Goal: Find specific page/section: Find specific page/section

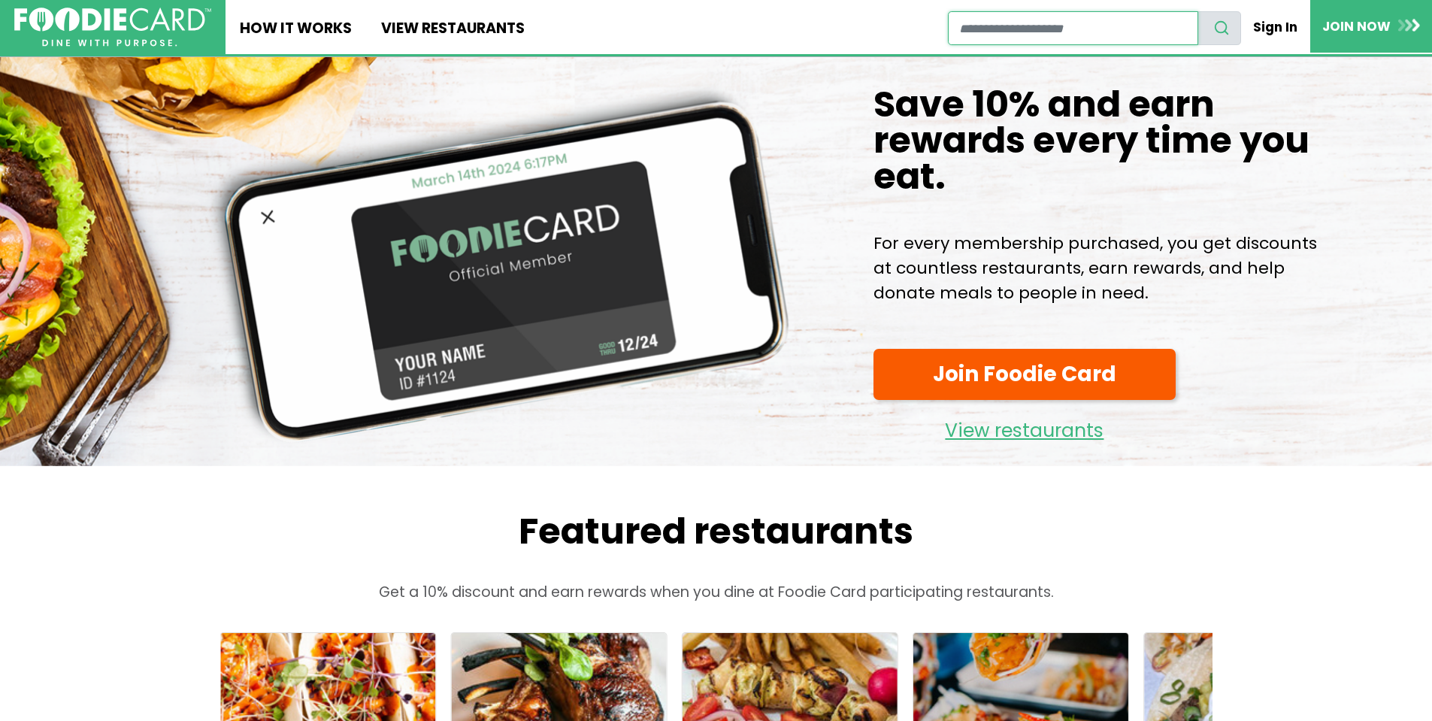
click at [1042, 27] on input "restaurant search" at bounding box center [1073, 28] width 250 height 34
type input "**********"
click at [1197, 11] on button "search" at bounding box center [1219, 28] width 44 height 34
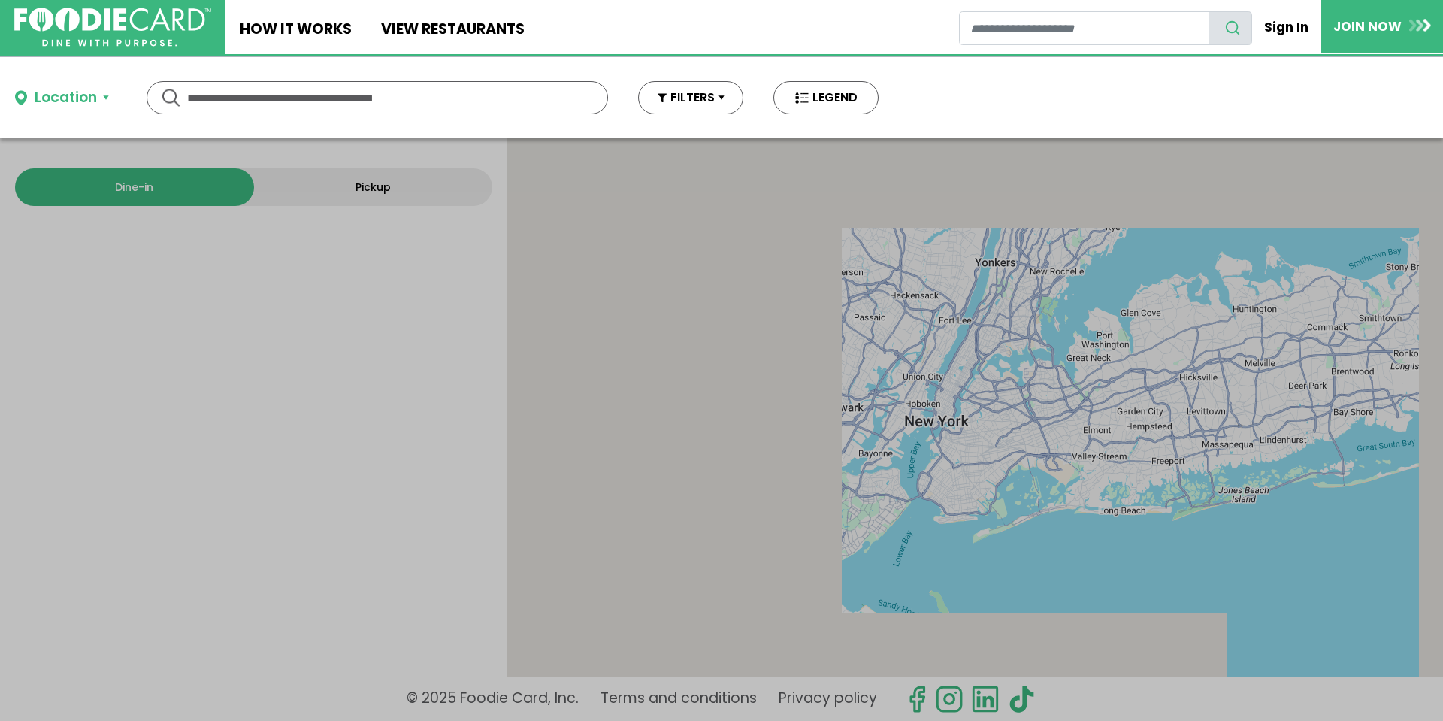
type input "**********"
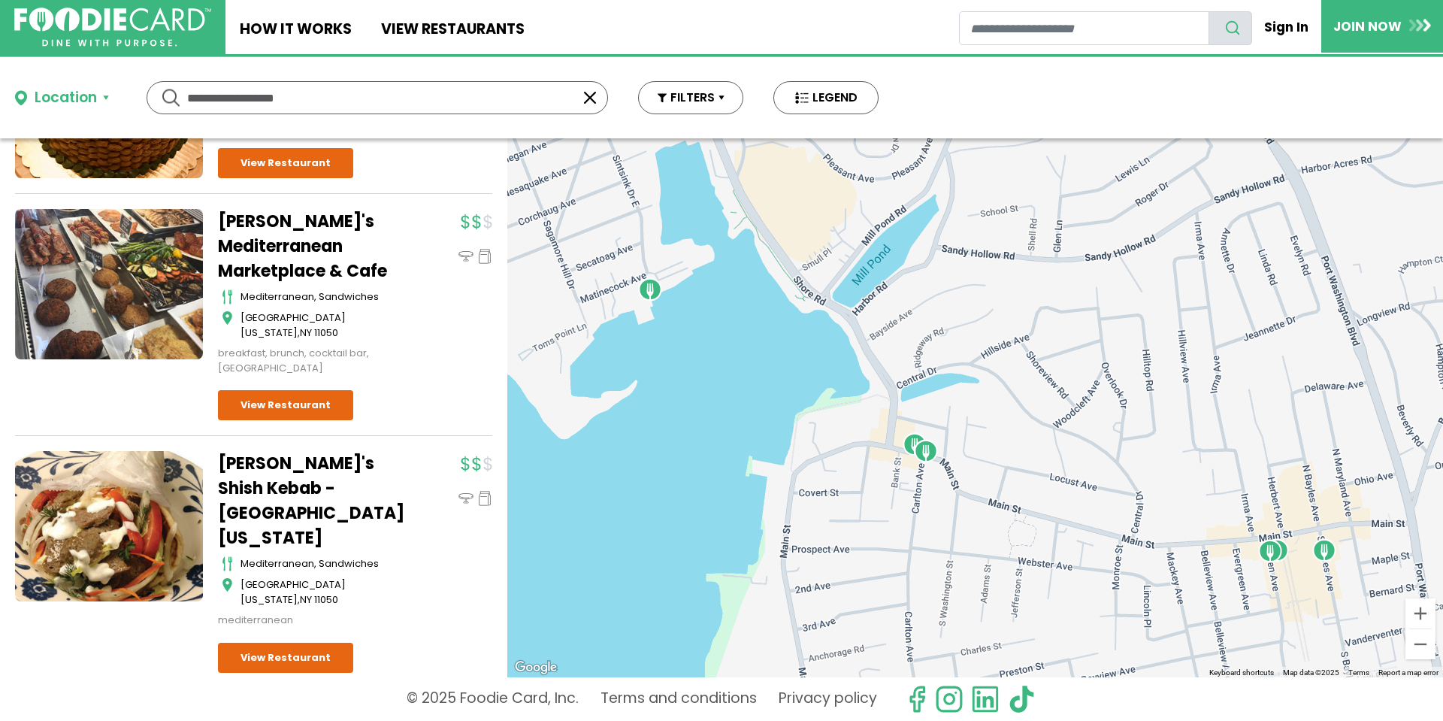
scroll to position [787, 0]
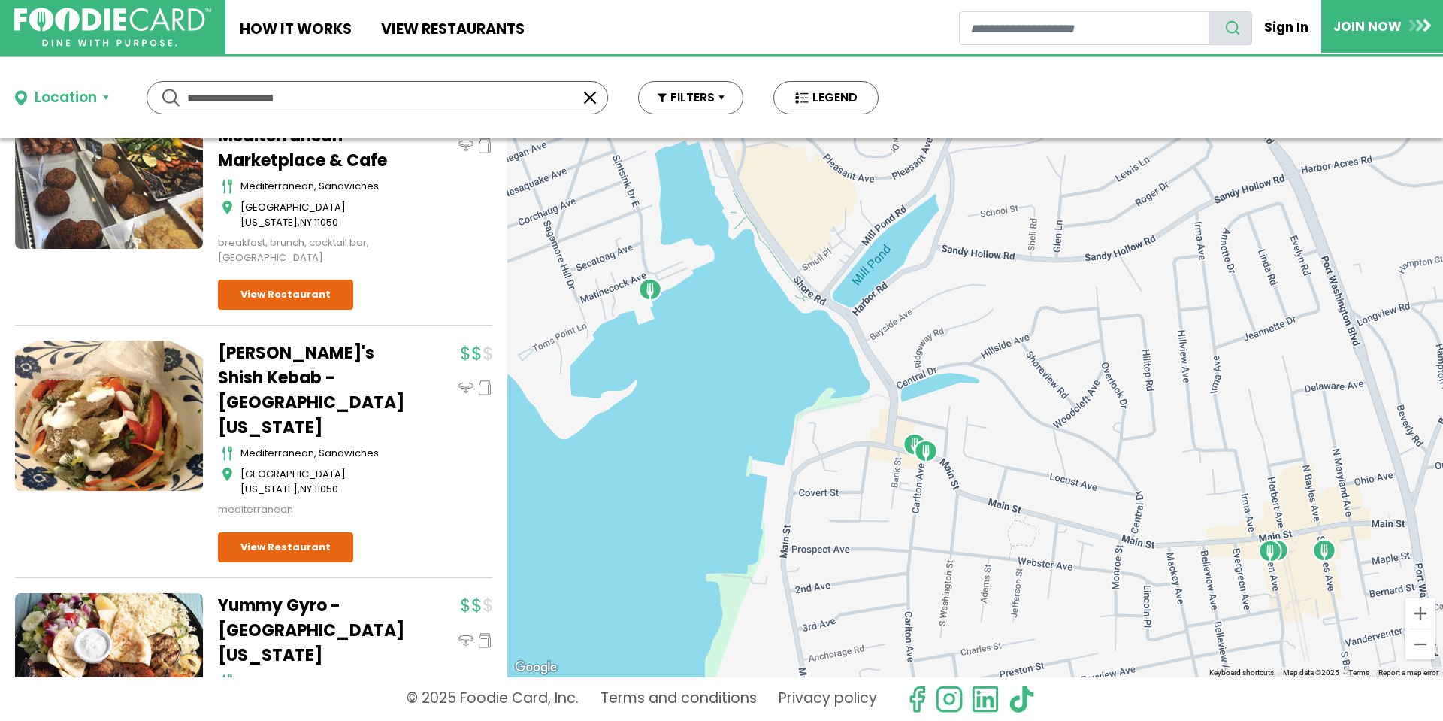
click at [1096, 482] on div at bounding box center [975, 407] width 936 height 539
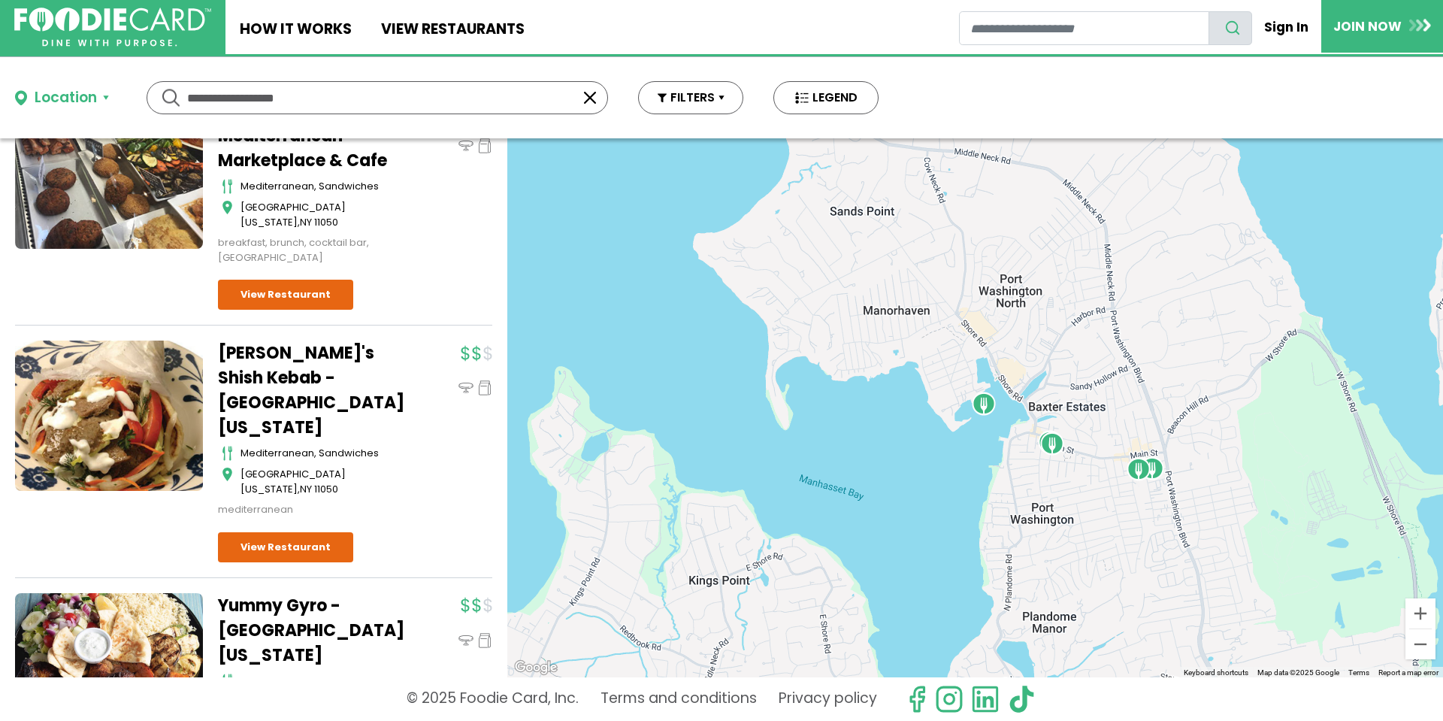
drag, startPoint x: 1133, startPoint y: 504, endPoint x: 1069, endPoint y: 458, distance: 78.6
click at [1069, 458] on div at bounding box center [975, 407] width 936 height 539
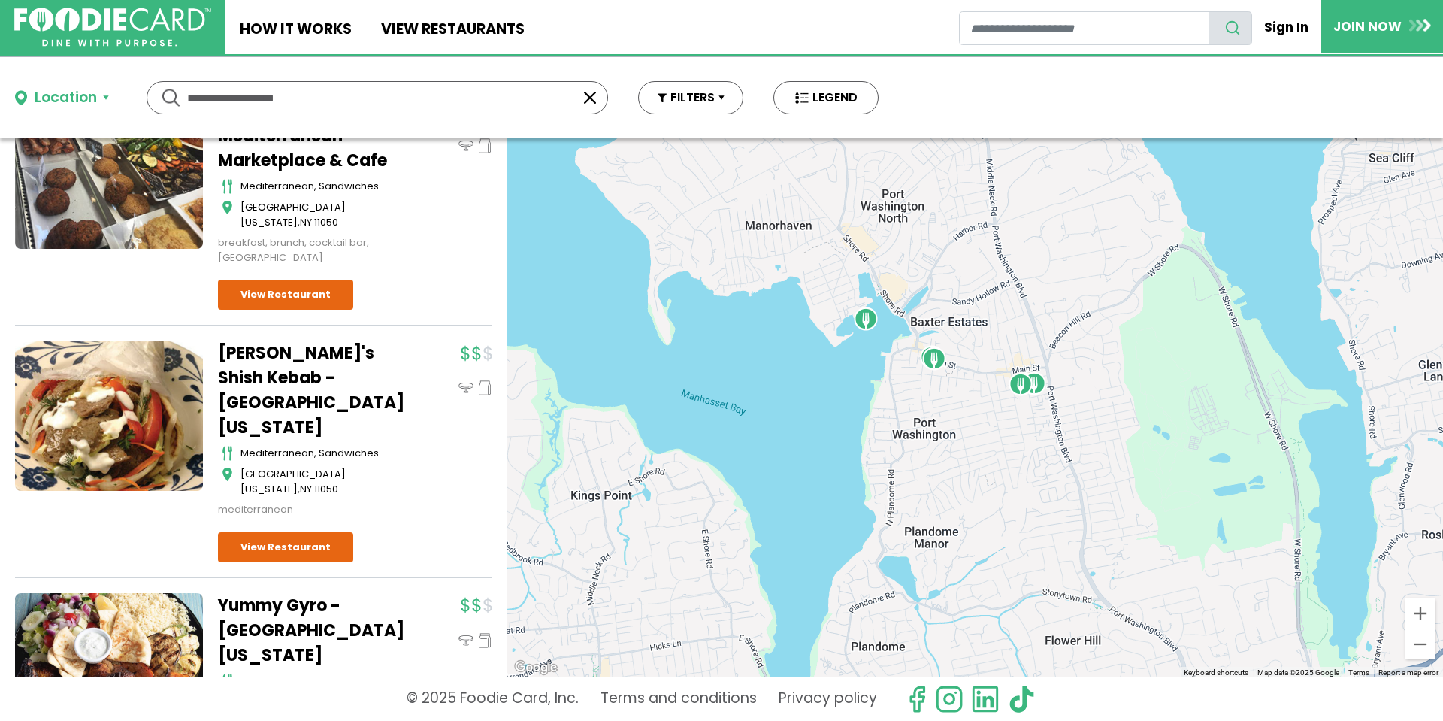
drag, startPoint x: 1172, startPoint y: 540, endPoint x: 1090, endPoint y: 468, distance: 108.7
click at [1090, 468] on div at bounding box center [975, 407] width 936 height 539
click at [416, 23] on link "View restaurants" at bounding box center [452, 27] width 172 height 54
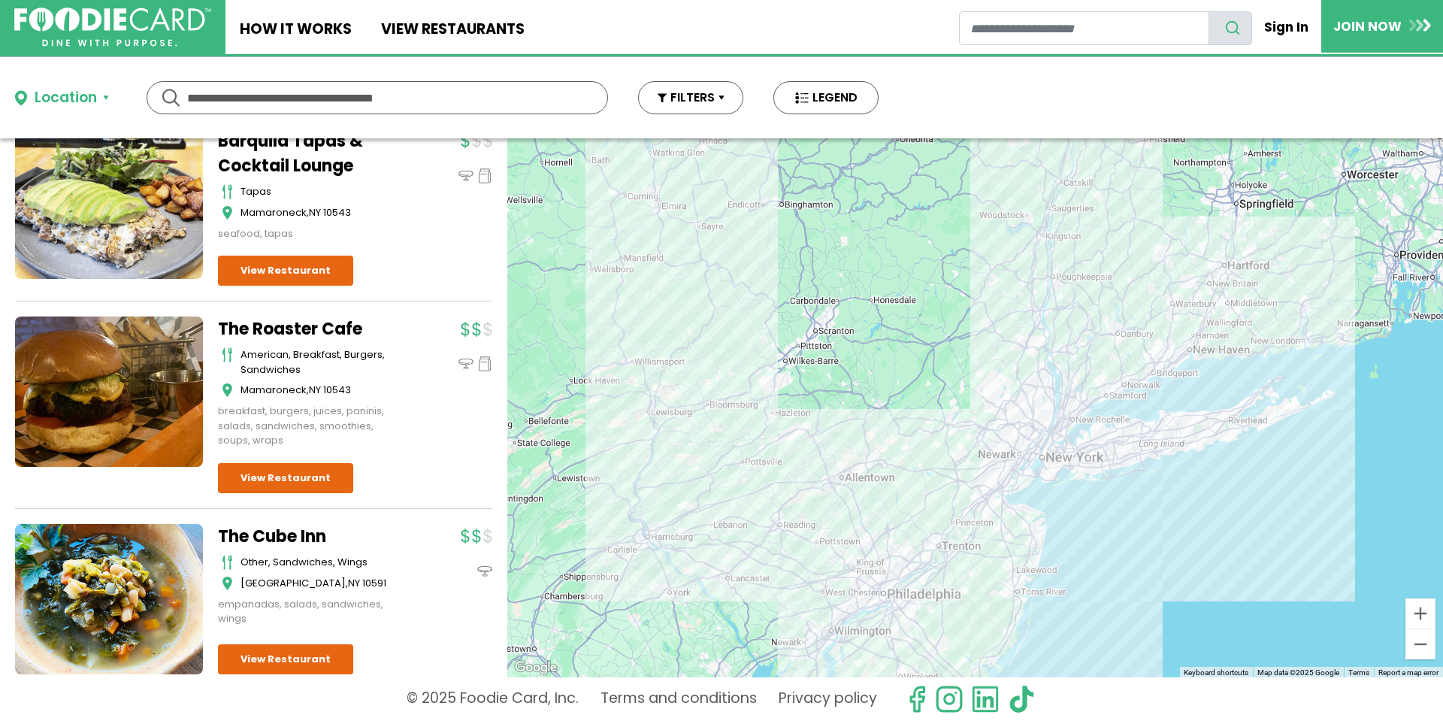
scroll to position [11142, 0]
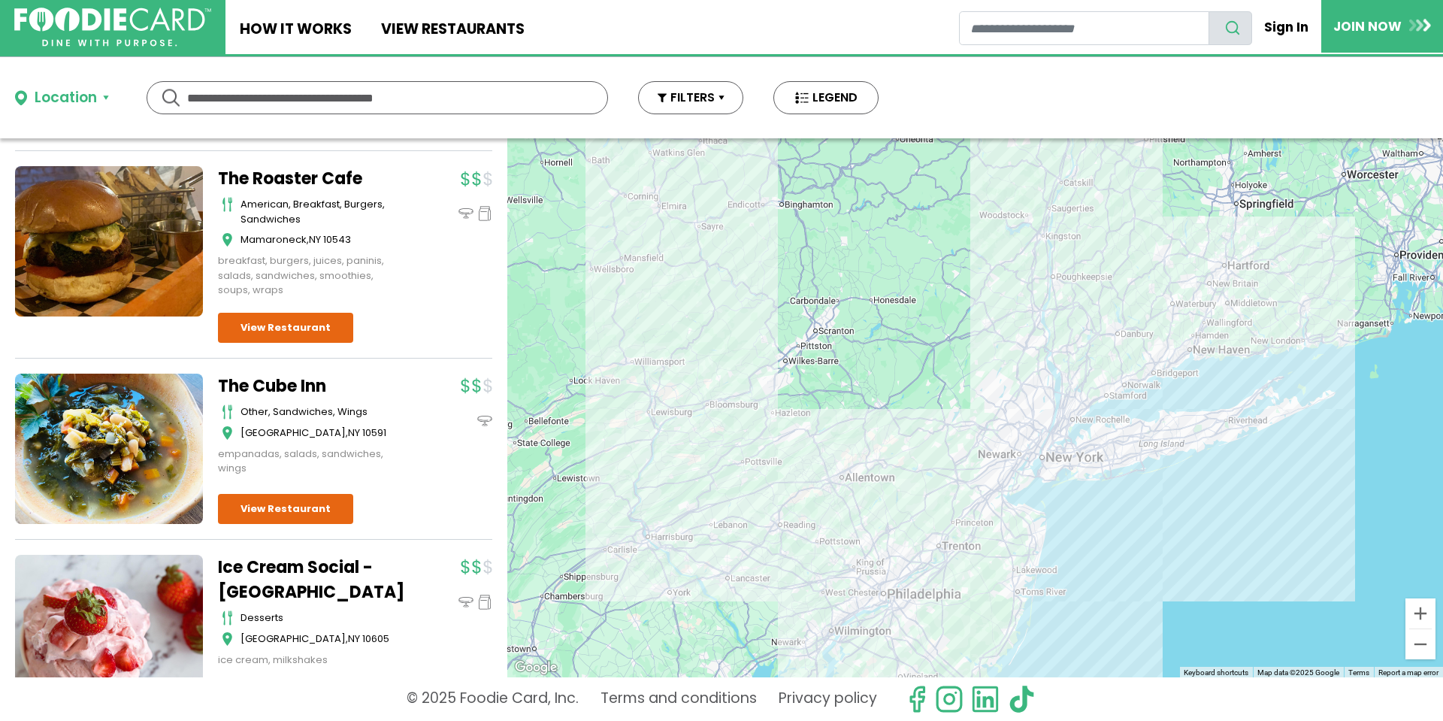
click at [1203, 344] on div at bounding box center [975, 407] width 936 height 539
